Goal: Task Accomplishment & Management: Use online tool/utility

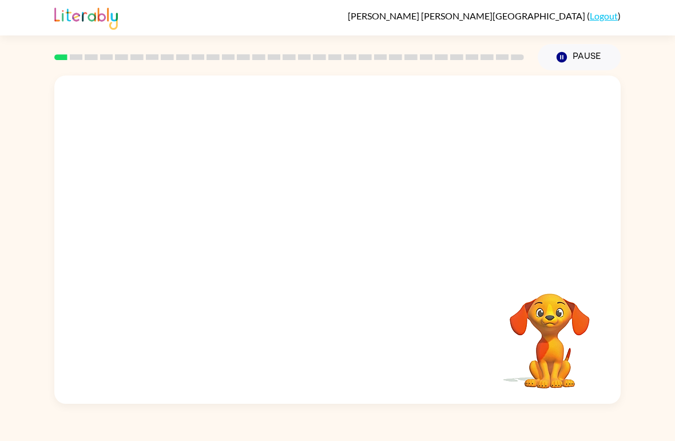
click at [15, 29] on div "[PERSON_NAME] ( Logout )" at bounding box center [337, 17] width 675 height 35
click at [347, 237] on icon "button" at bounding box center [338, 246] width 20 height 20
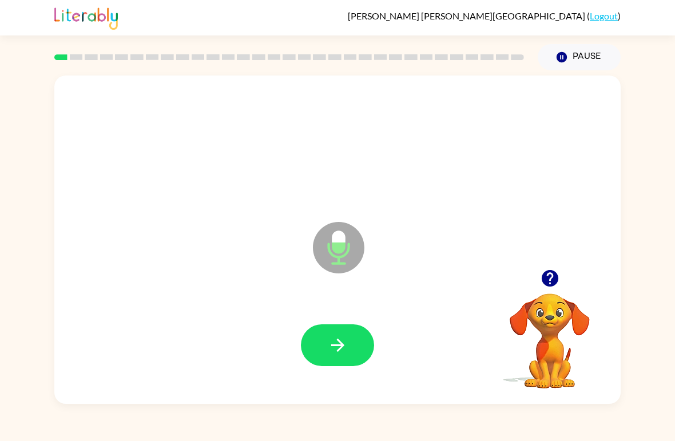
click at [353, 349] on button "button" at bounding box center [337, 345] width 73 height 42
click at [364, 336] on button "button" at bounding box center [337, 345] width 73 height 42
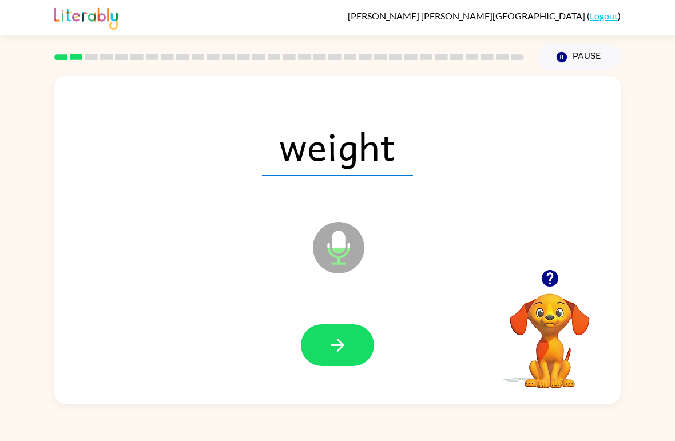
click at [356, 344] on button "button" at bounding box center [337, 345] width 73 height 42
click at [351, 342] on button "button" at bounding box center [337, 345] width 73 height 42
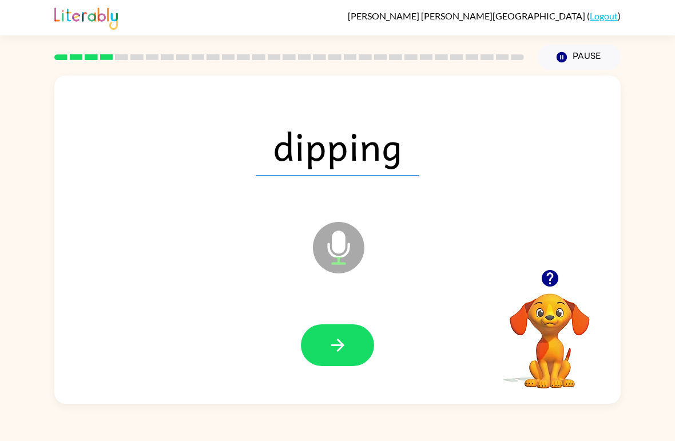
click at [361, 365] on button "button" at bounding box center [337, 345] width 73 height 42
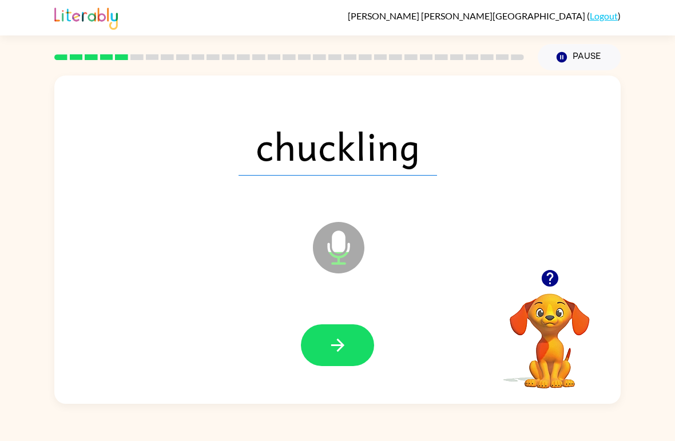
click at [331, 359] on button "button" at bounding box center [337, 345] width 73 height 42
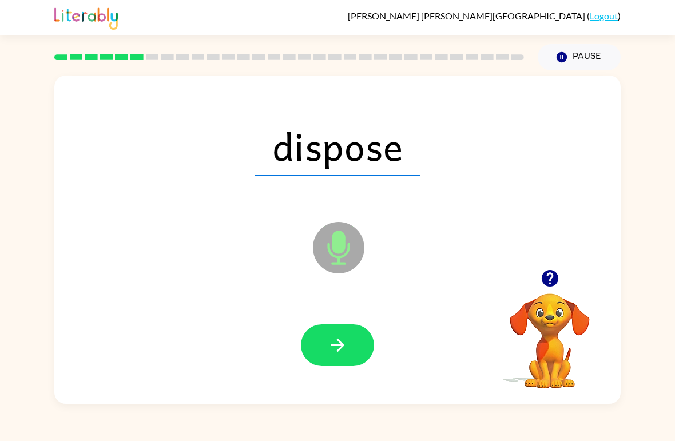
click at [349, 341] on button "button" at bounding box center [337, 345] width 73 height 42
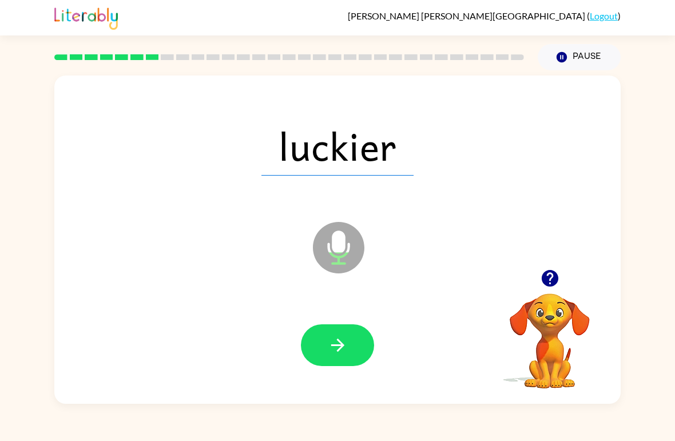
click at [352, 358] on button "button" at bounding box center [337, 345] width 73 height 42
click at [351, 352] on button "button" at bounding box center [337, 345] width 73 height 42
click at [357, 343] on button "button" at bounding box center [337, 345] width 73 height 42
click at [357, 350] on button "button" at bounding box center [337, 345] width 73 height 42
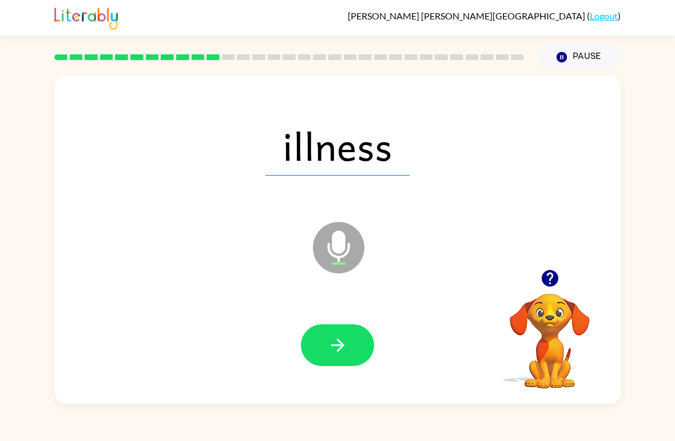
click at [355, 352] on button "button" at bounding box center [337, 345] width 73 height 42
click at [354, 348] on button "button" at bounding box center [337, 345] width 73 height 42
click at [343, 331] on button "button" at bounding box center [337, 345] width 73 height 42
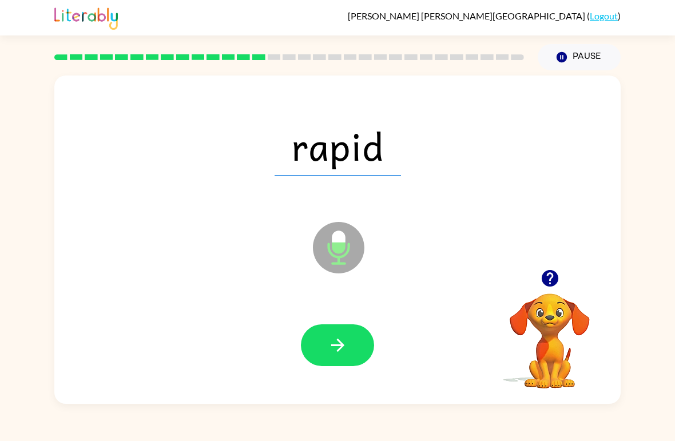
click at [352, 346] on button "button" at bounding box center [337, 345] width 73 height 42
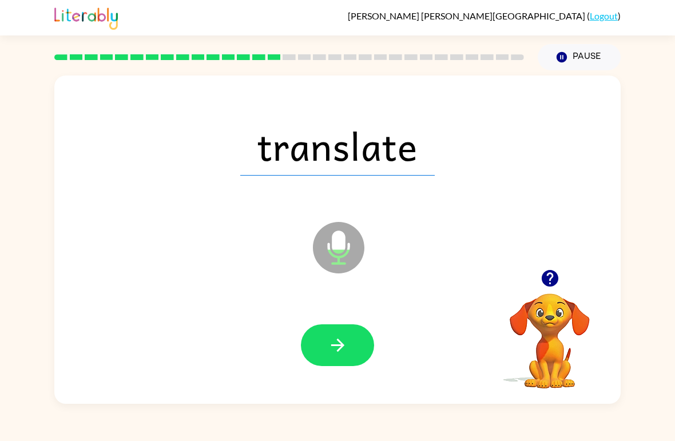
click at [355, 350] on button "button" at bounding box center [337, 345] width 73 height 42
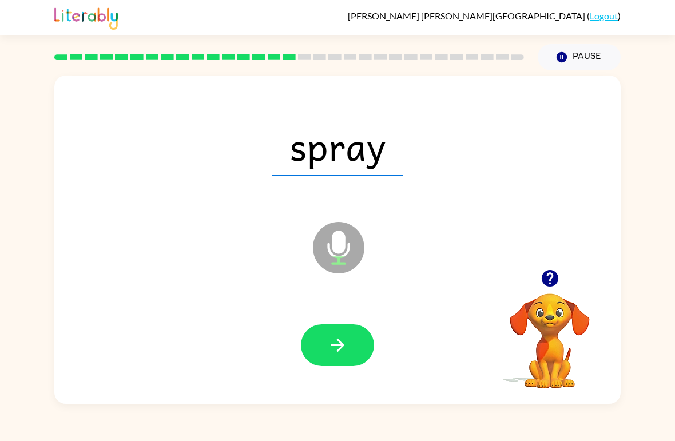
click at [348, 347] on button "button" at bounding box center [337, 345] width 73 height 42
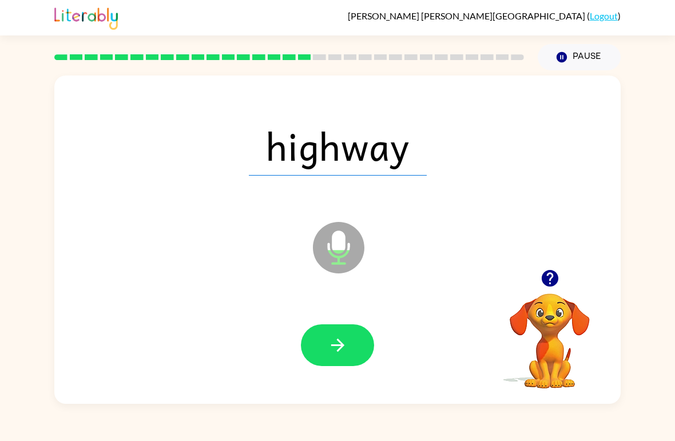
click at [359, 350] on button "button" at bounding box center [337, 345] width 73 height 42
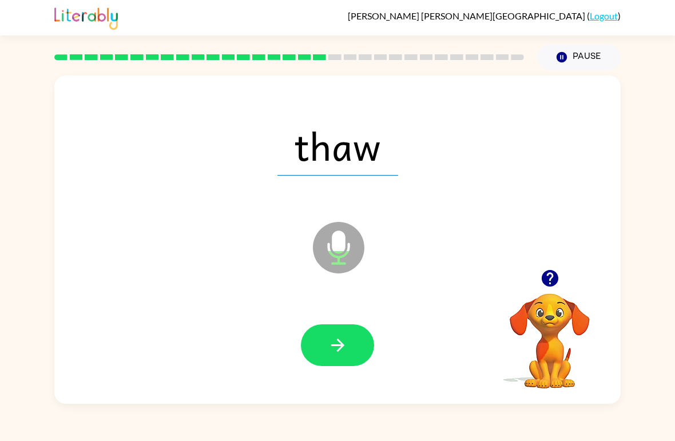
click at [348, 351] on button "button" at bounding box center [337, 345] width 73 height 42
click at [352, 348] on button "button" at bounding box center [337, 345] width 73 height 42
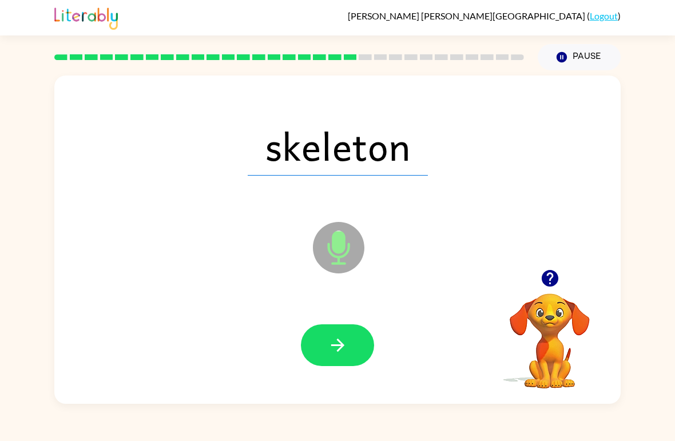
click at [349, 351] on button "button" at bounding box center [337, 345] width 73 height 42
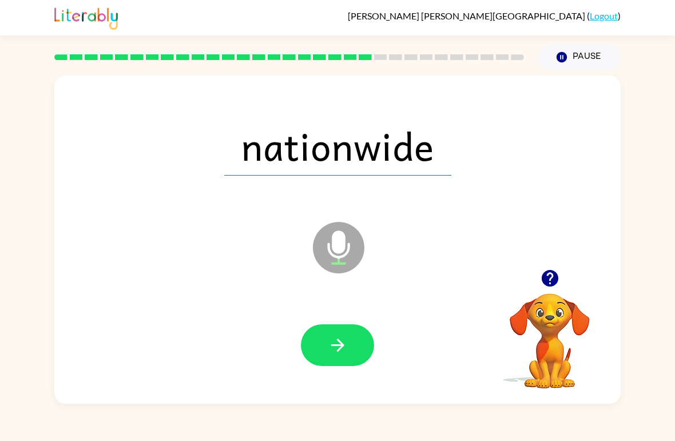
click at [359, 359] on button "button" at bounding box center [337, 345] width 73 height 42
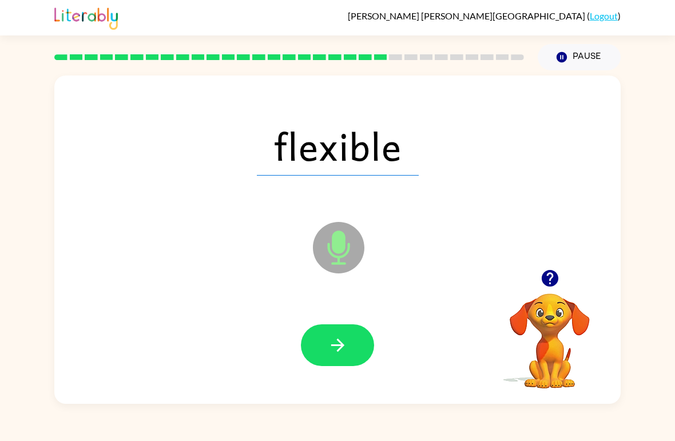
click at [366, 352] on button "button" at bounding box center [337, 345] width 73 height 42
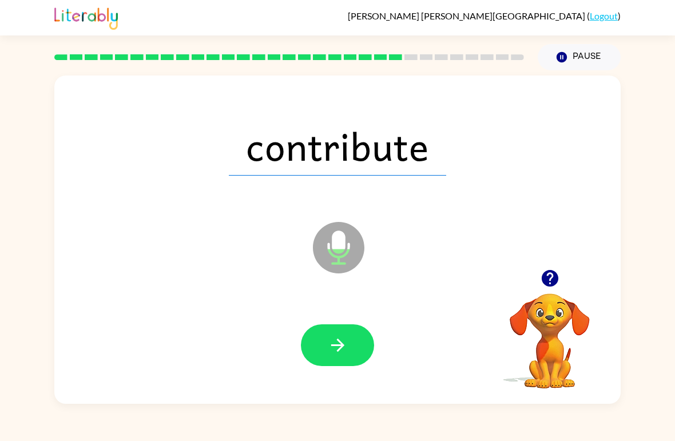
click at [357, 341] on button "button" at bounding box center [337, 345] width 73 height 42
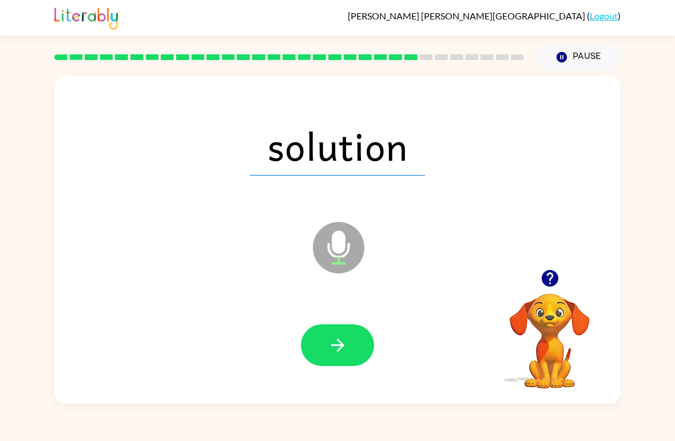
click at [318, 316] on div at bounding box center [338, 346] width 544 height 94
click at [335, 343] on icon "button" at bounding box center [338, 345] width 20 height 20
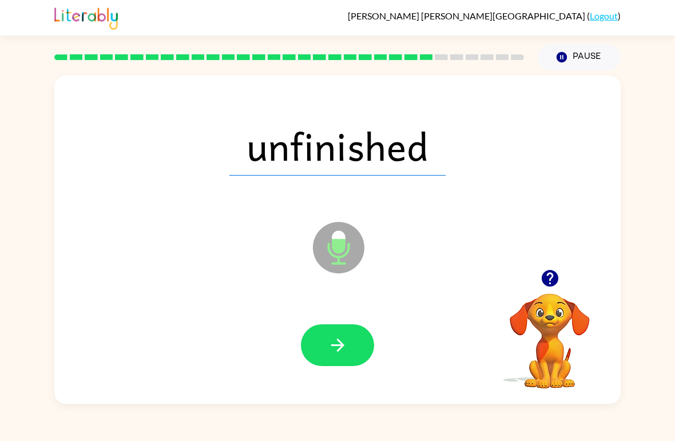
click at [358, 344] on button "button" at bounding box center [337, 345] width 73 height 42
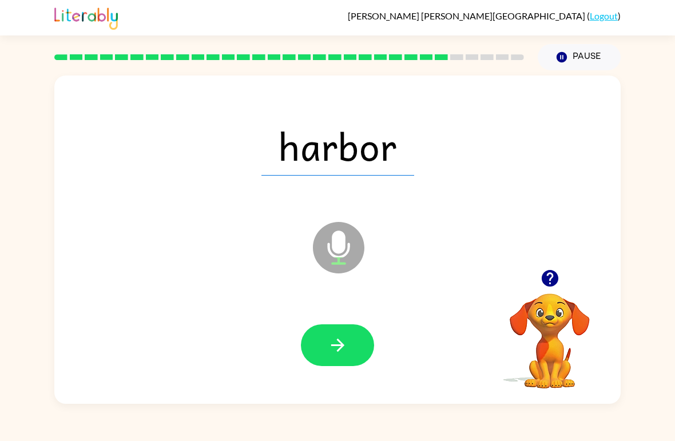
click at [358, 358] on button "button" at bounding box center [337, 345] width 73 height 42
click at [354, 335] on button "button" at bounding box center [337, 345] width 73 height 42
click at [343, 344] on icon "button" at bounding box center [338, 345] width 20 height 20
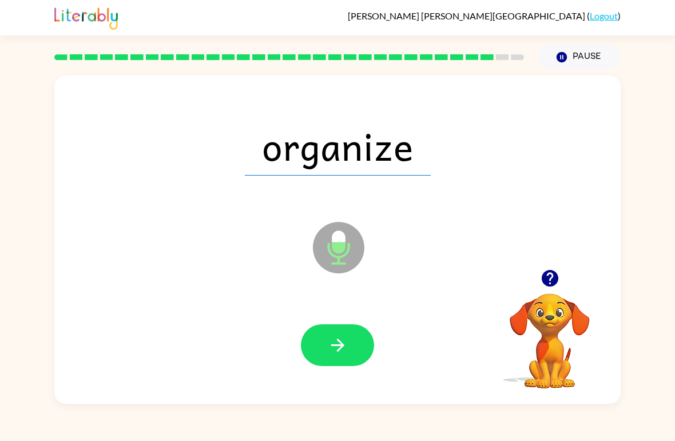
click at [349, 345] on button "button" at bounding box center [337, 345] width 73 height 42
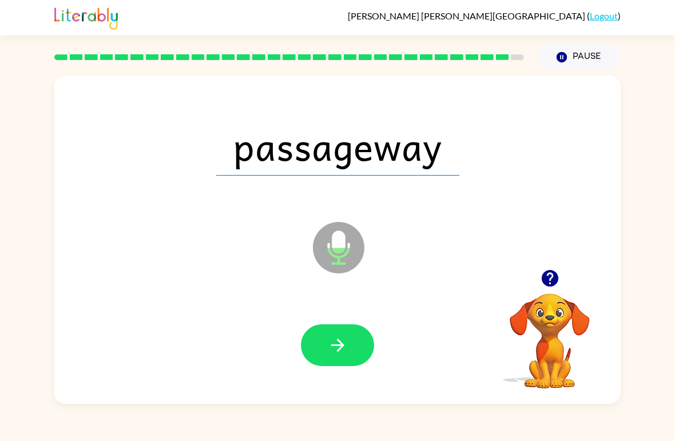
click at [350, 357] on button "button" at bounding box center [337, 345] width 73 height 42
